Goal: Check status: Check status

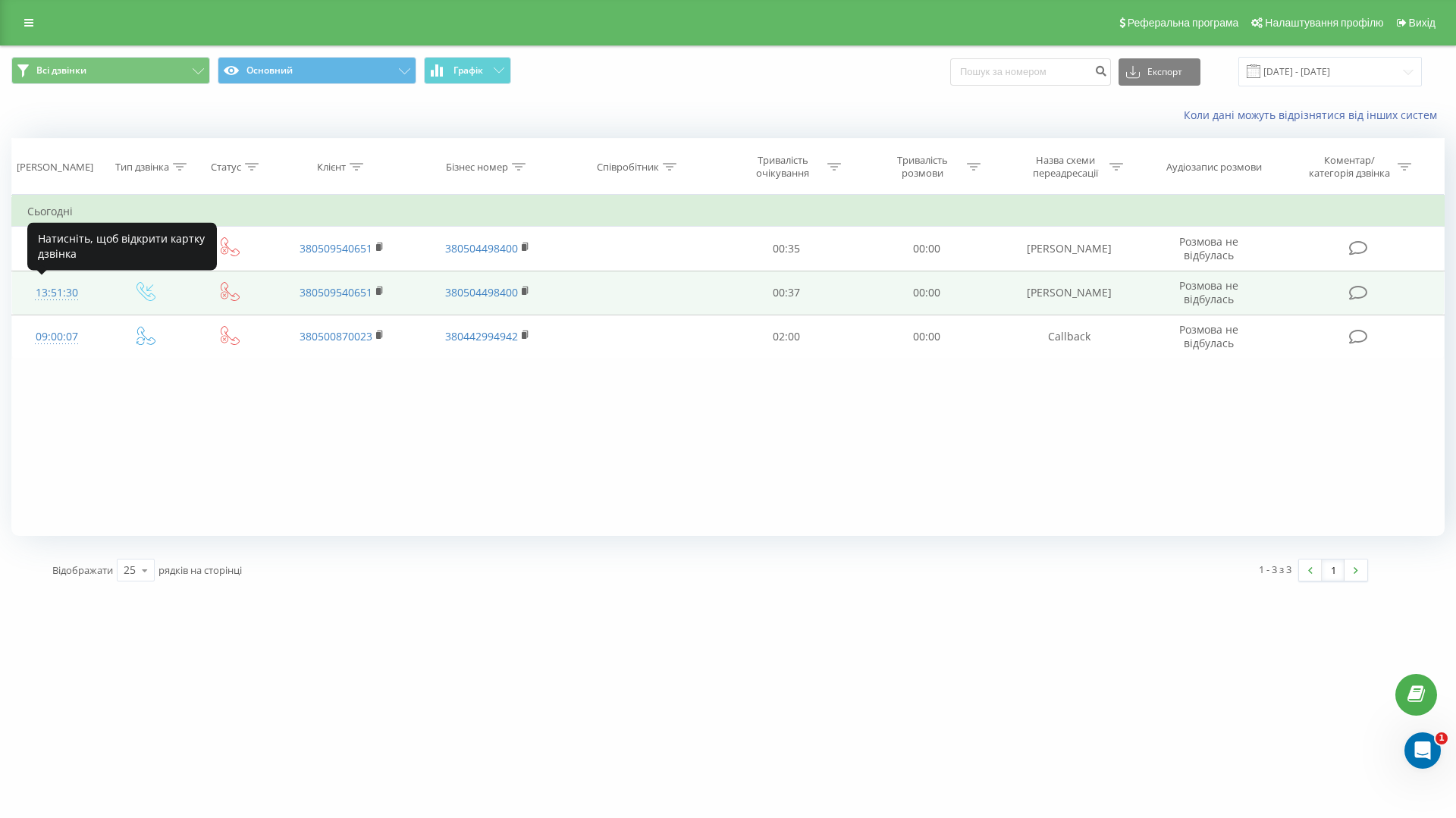
click at [65, 295] on div "13:51:30" at bounding box center [56, 293] width 59 height 30
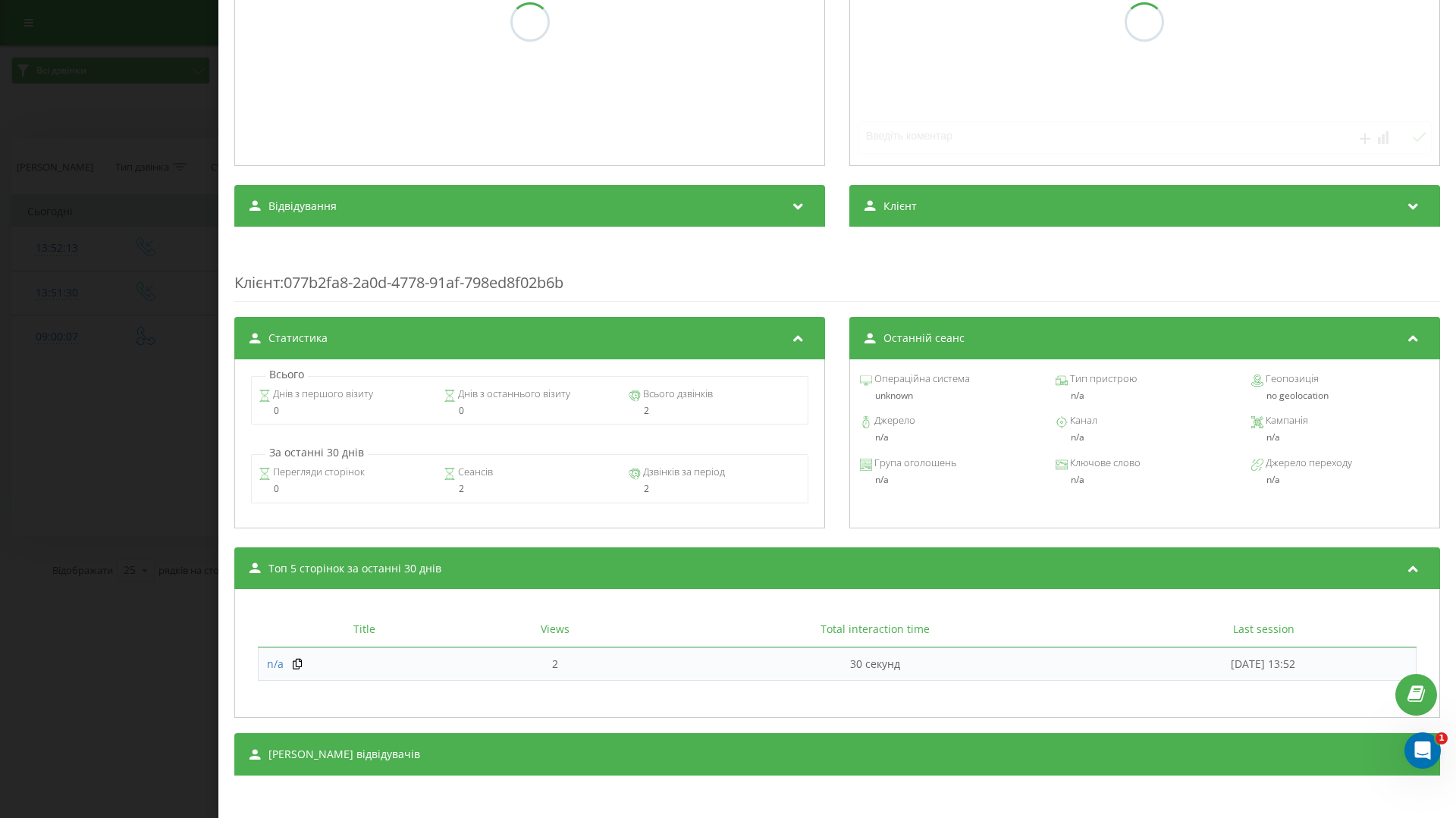
scroll to position [287, 0]
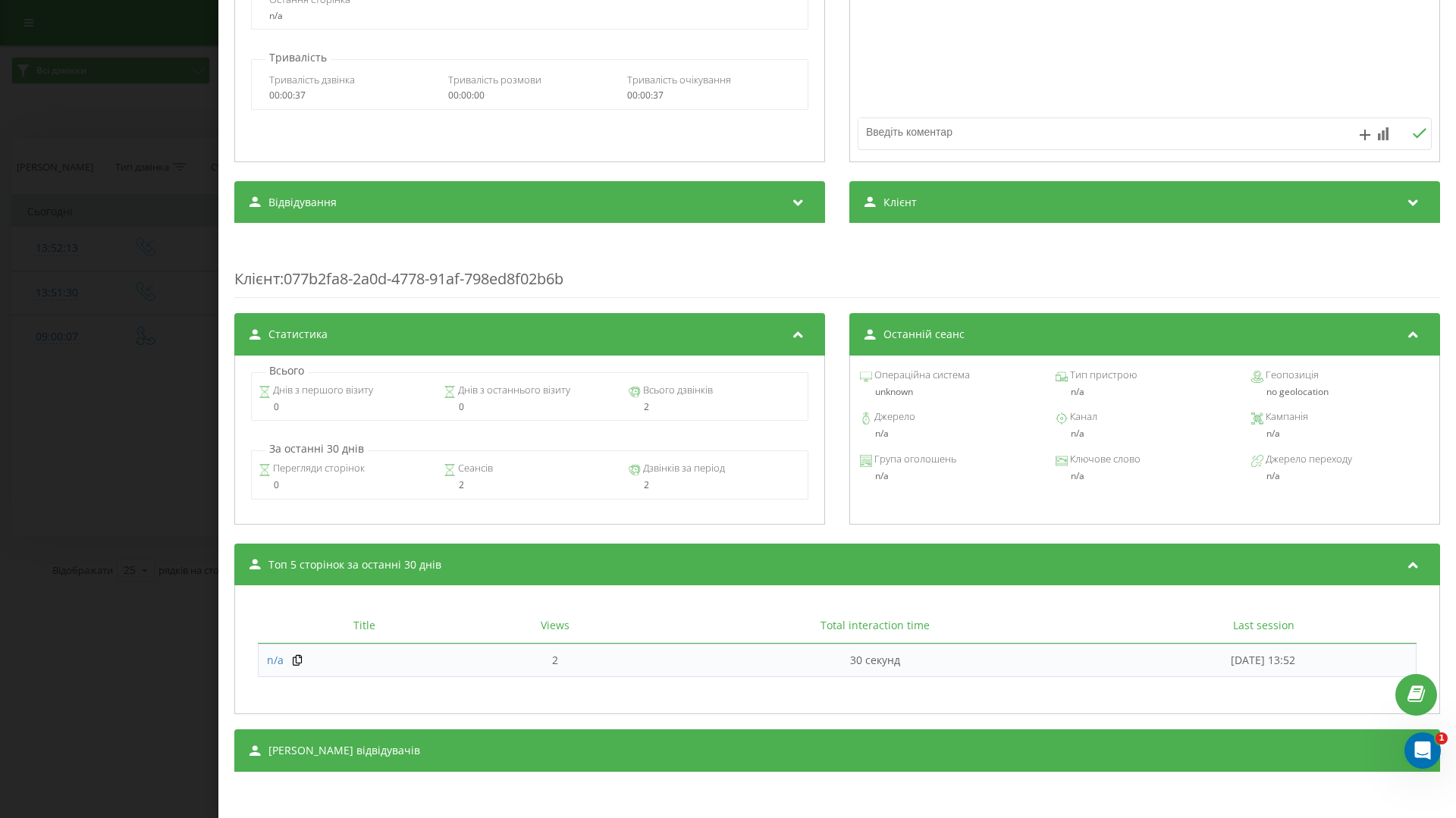
click at [161, 398] on div "Дзвінок : ua0_-1758279090.6425993 Транскрипція Для AI-аналізу майбутніх дзвінкі…" at bounding box center [728, 409] width 1456 height 818
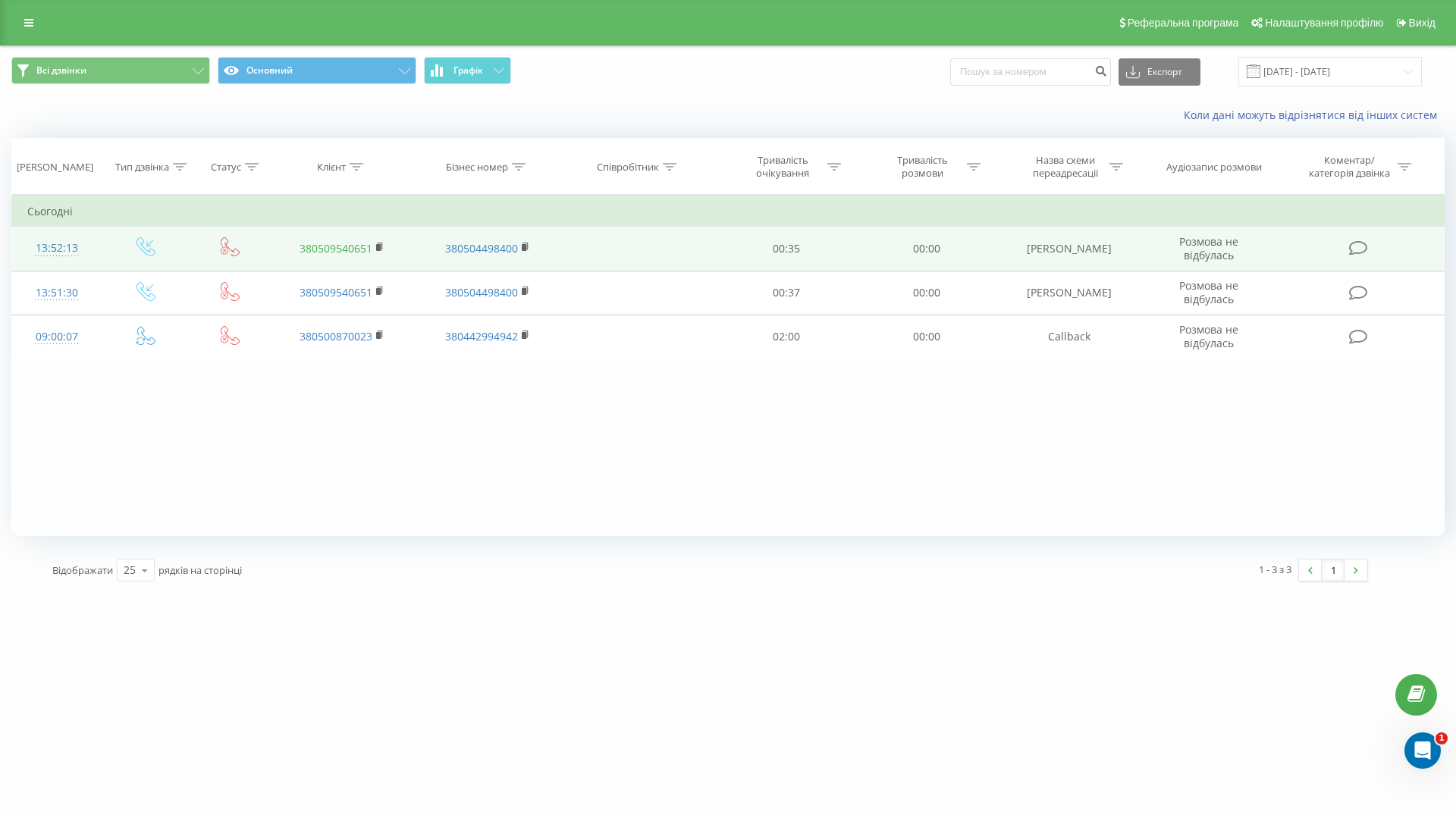
click at [349, 245] on link "380509540651" at bounding box center [336, 248] width 73 height 15
click at [381, 248] on icon at bounding box center [380, 247] width 8 height 11
click at [380, 246] on rect at bounding box center [378, 248] width 5 height 7
